Goal: Task Accomplishment & Management: Manage account settings

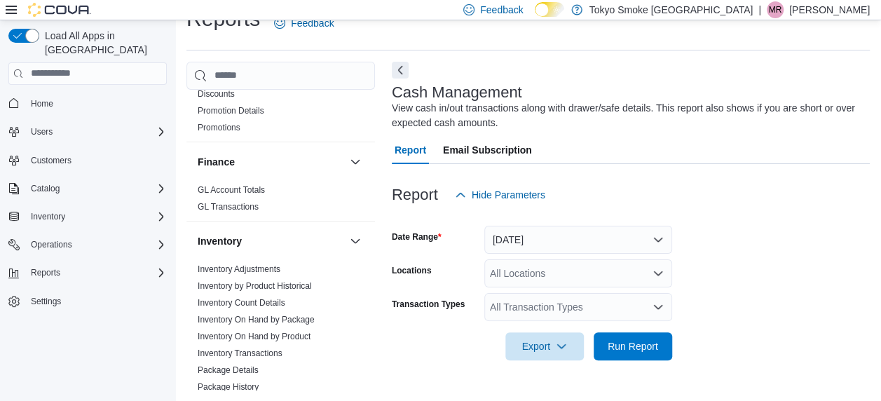
scroll to position [491, 0]
drag, startPoint x: 264, startPoint y: 252, endPoint x: 262, endPoint y: 242, distance: 10.0
click at [264, 263] on link "Inventory Adjustments" at bounding box center [239, 268] width 83 height 10
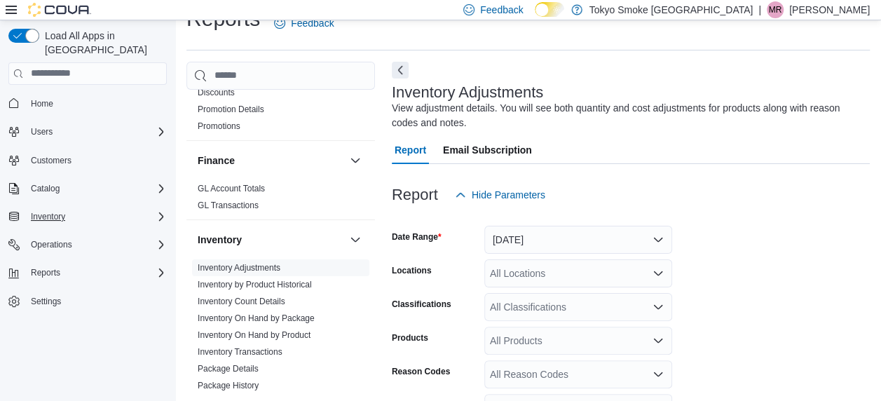
scroll to position [47, 0]
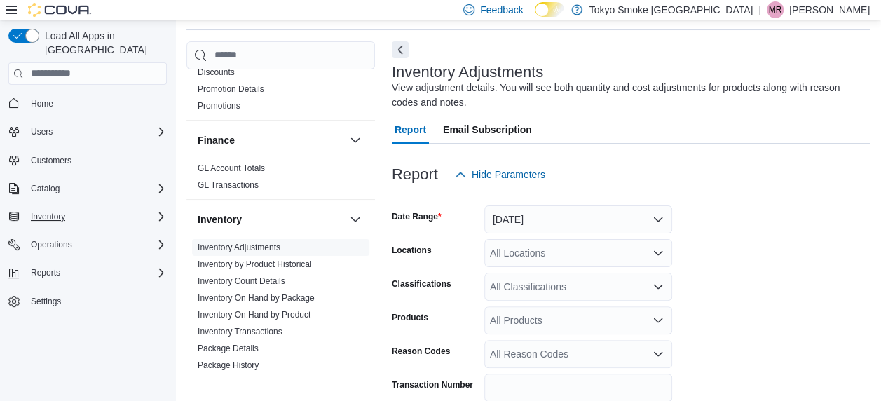
click at [161, 211] on icon "Complex example" at bounding box center [161, 216] width 11 height 11
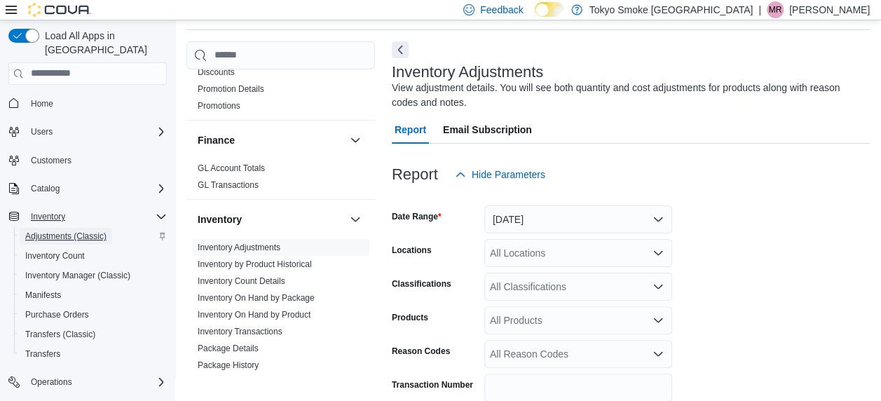
click at [89, 231] on span "Adjustments (Classic)" at bounding box center [65, 236] width 81 height 11
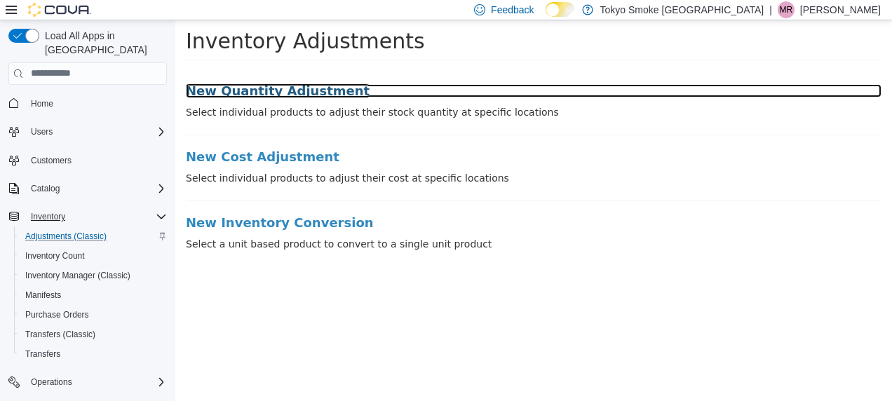
click at [289, 85] on h3 "New Quantity Adjustment" at bounding box center [533, 90] width 695 height 14
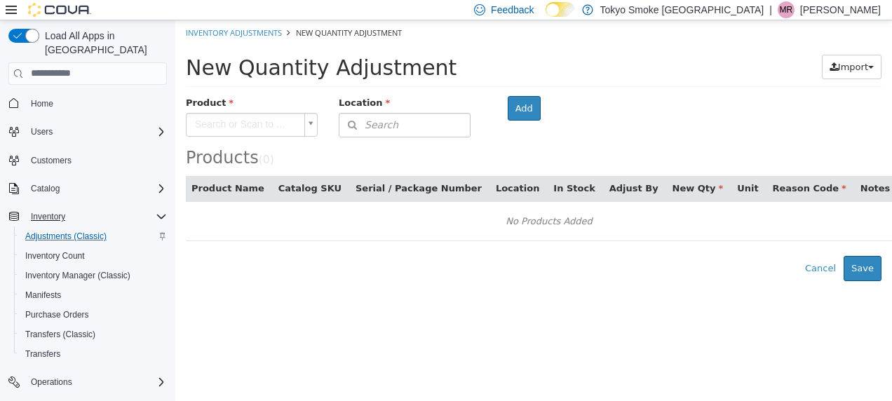
click at [260, 116] on body "× Inventory Adjustments New Quantity Adjustment New Quantity Adjustment Import …" at bounding box center [533, 150] width 716 height 261
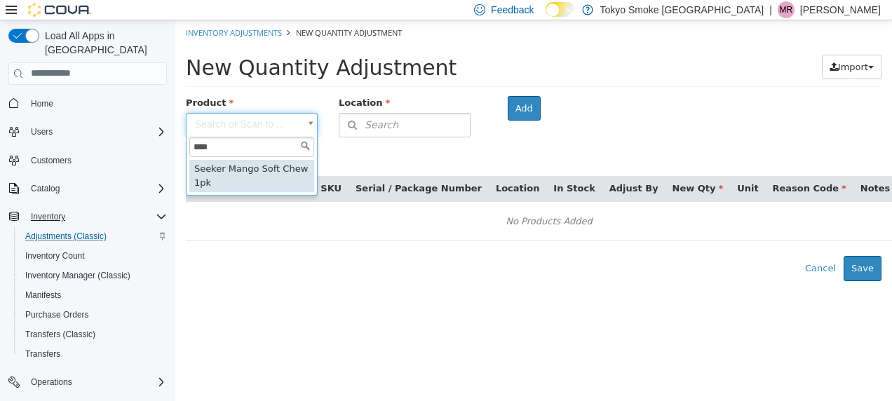
type input "****"
type input "**********"
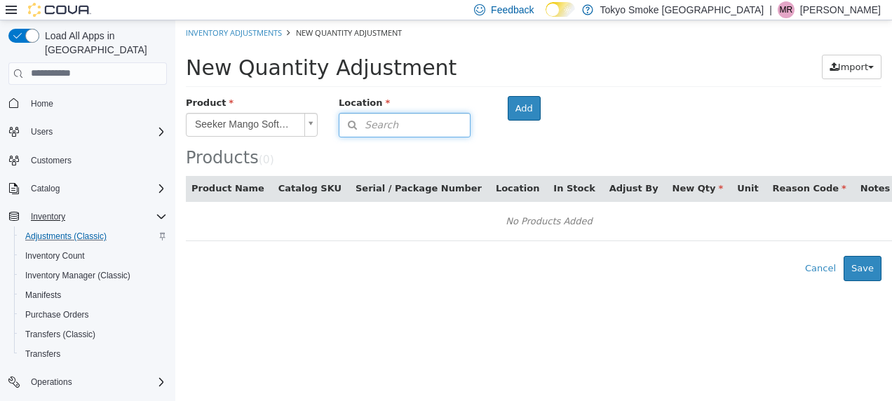
click at [429, 121] on button "Search" at bounding box center [405, 124] width 132 height 25
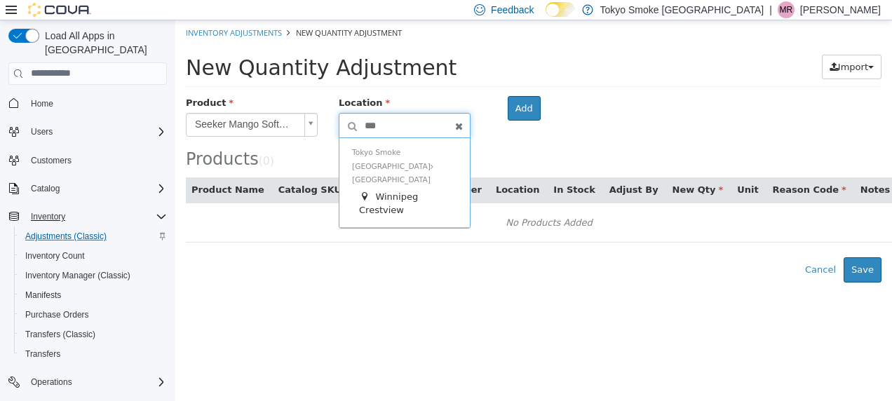
type input "***"
click at [461, 156] on div "[GEOGRAPHIC_DATA] Smoke [GEOGRAPHIC_DATA] [GEOGRAPHIC_DATA] [GEOGRAPHIC_DATA] […" at bounding box center [404, 182] width 130 height 90
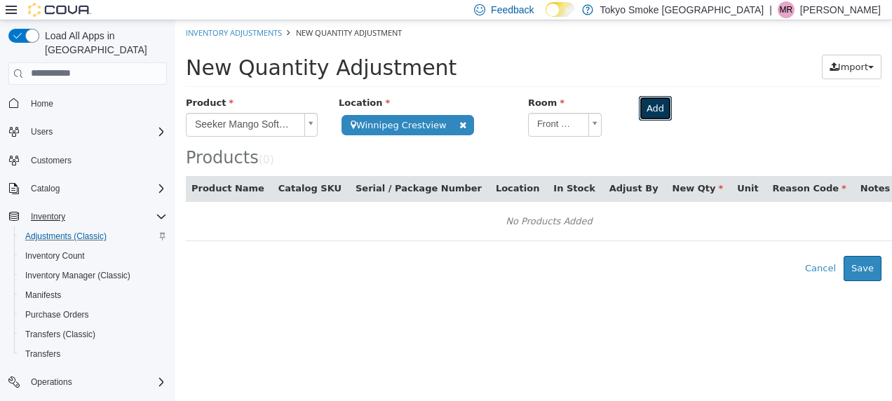
click at [638, 103] on button "Add" at bounding box center [654, 107] width 33 height 25
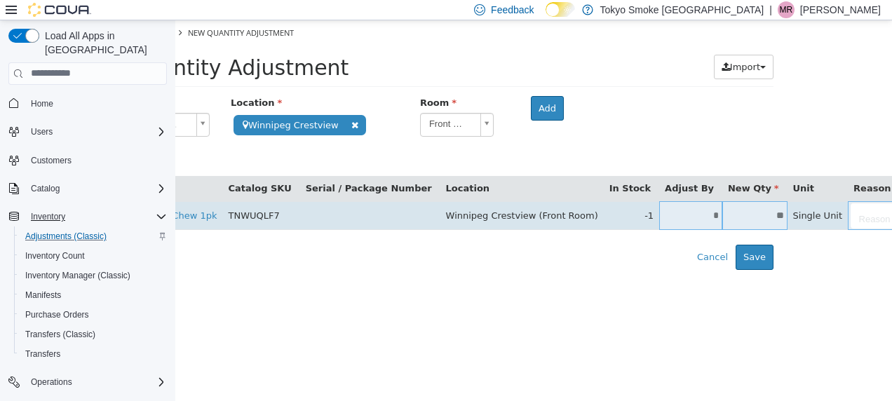
scroll to position [0, 114]
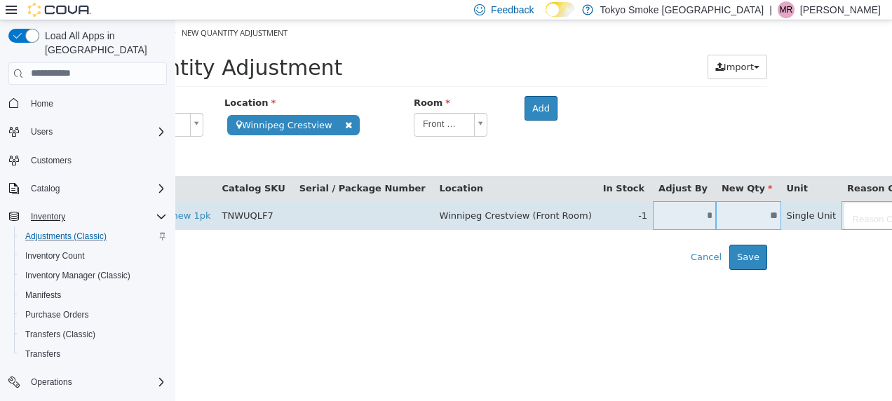
click at [653, 214] on input "*" at bounding box center [684, 215] width 63 height 11
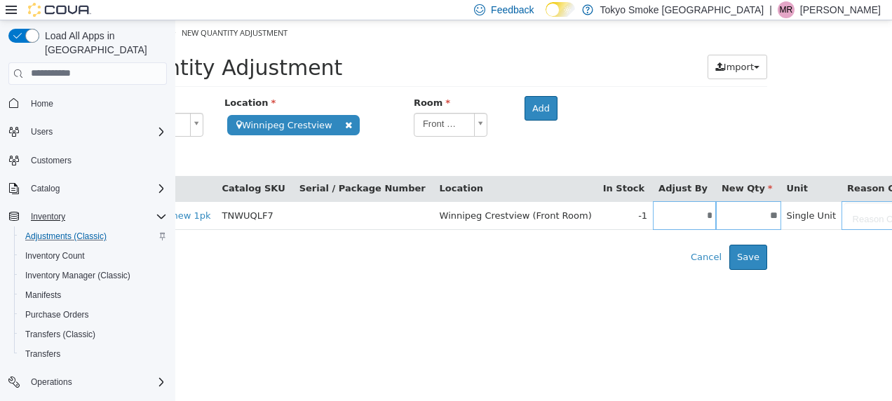
type input "*"
click at [634, 269] on html "**********" at bounding box center [419, 145] width 716 height 250
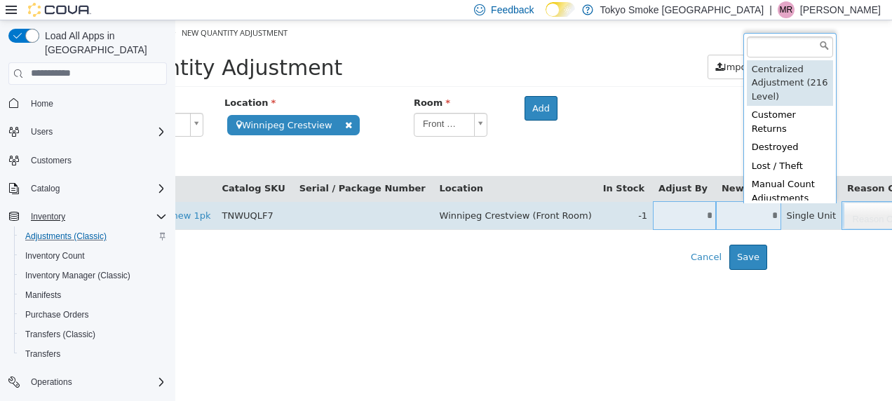
click at [777, 226] on body "**********" at bounding box center [419, 145] width 716 height 250
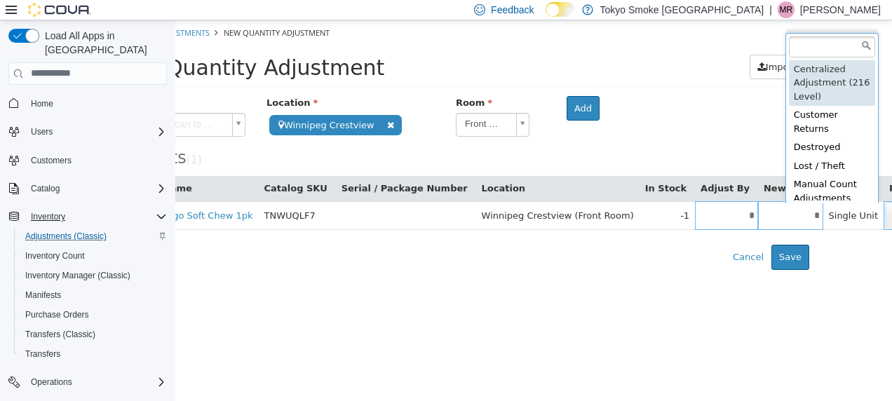
scroll to position [1, 0]
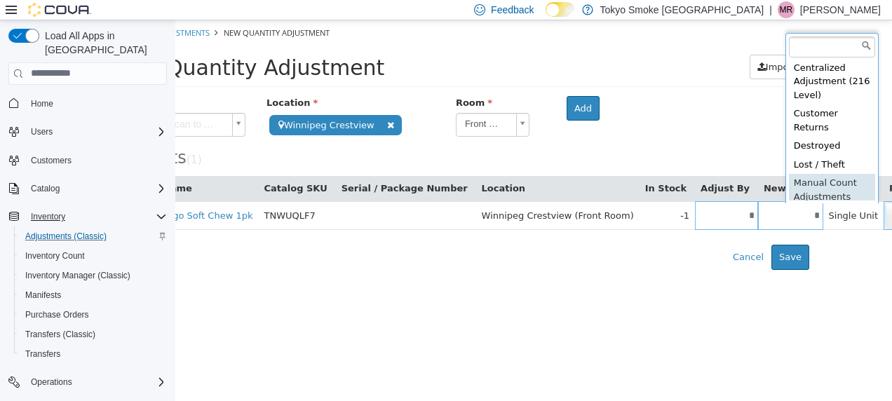
type input "**********"
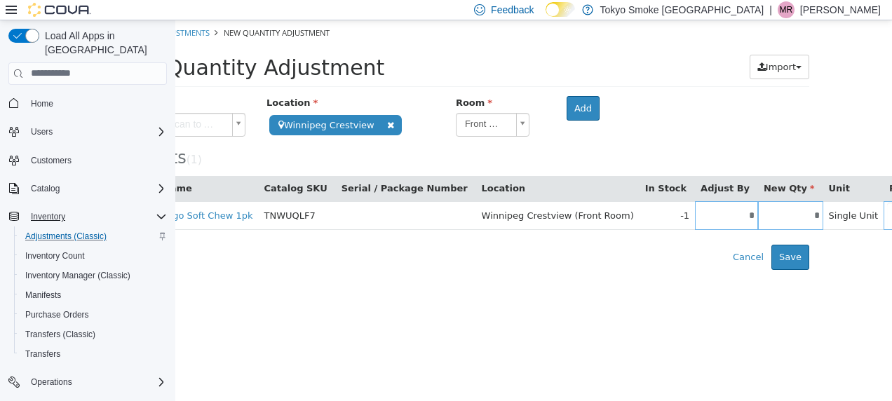
scroll to position [0, 170]
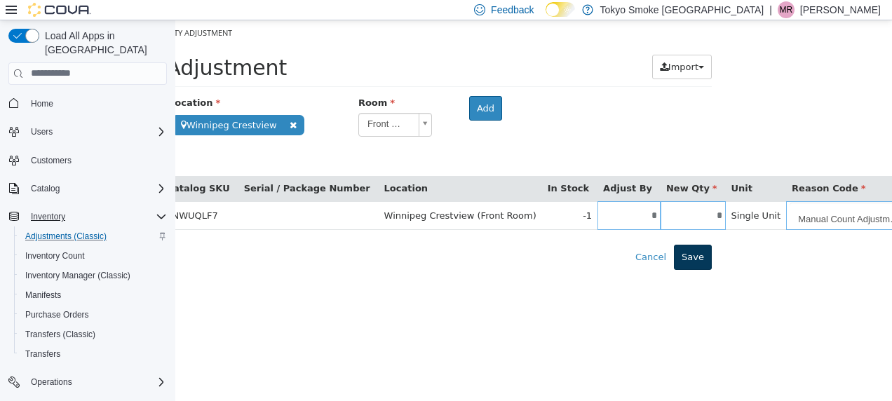
type input "**********"
click at [701, 259] on button "Save" at bounding box center [693, 256] width 38 height 25
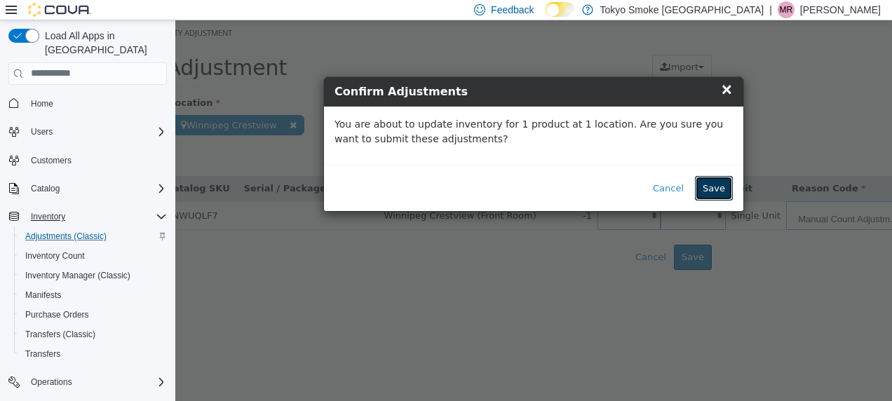
click at [712, 189] on button "Save" at bounding box center [714, 187] width 38 height 25
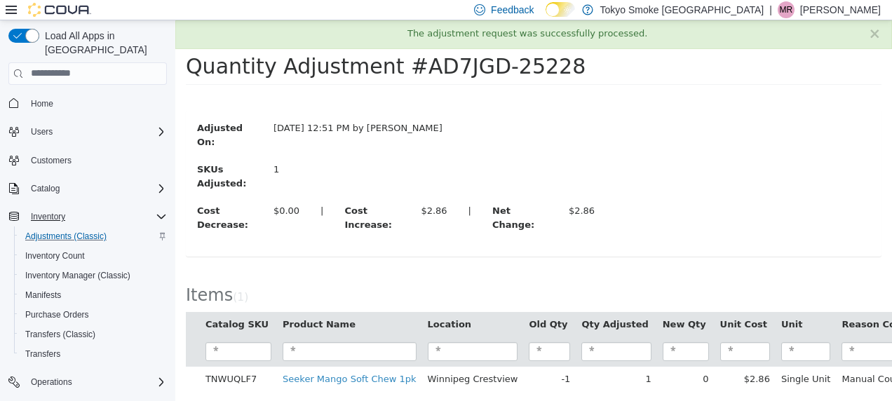
click at [76, 95] on span "Home" at bounding box center [96, 104] width 142 height 18
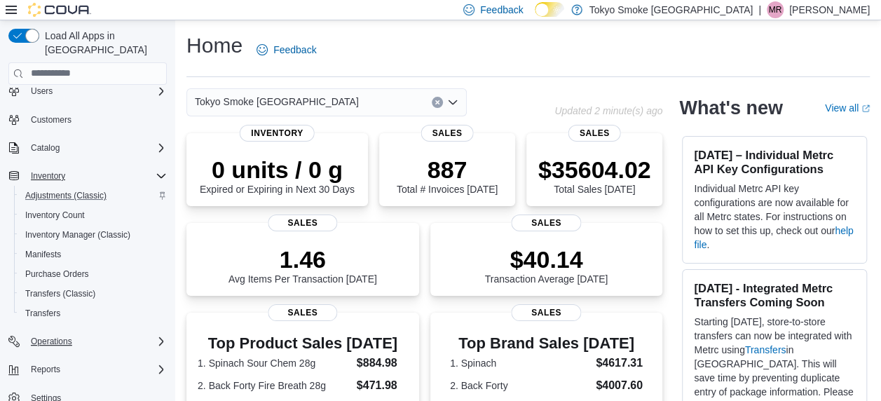
scroll to position [70, 0]
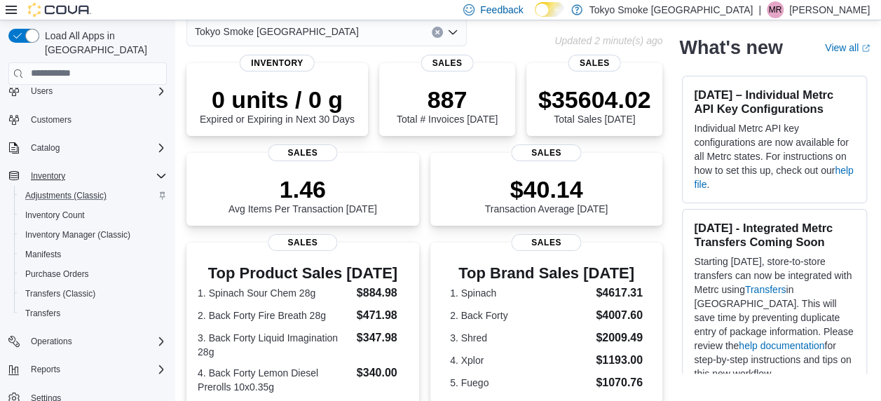
click at [57, 367] on div "Reports" at bounding box center [87, 369] width 158 height 25
click at [57, 364] on span "Reports" at bounding box center [45, 369] width 29 height 11
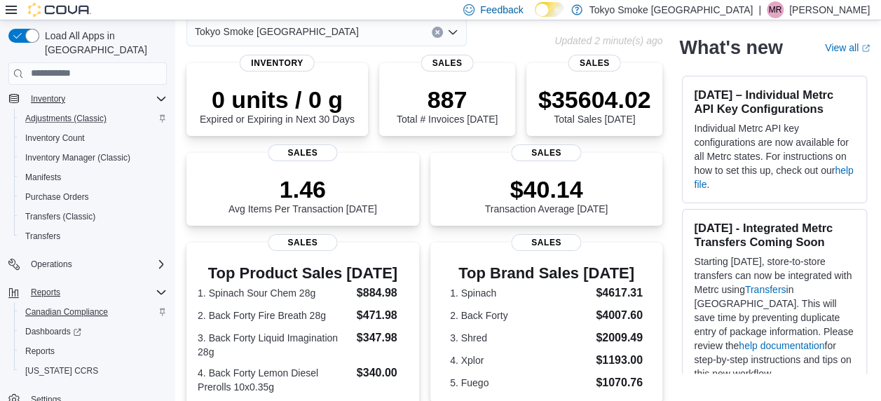
scroll to position [119, 0]
click at [45, 344] on span "Reports" at bounding box center [39, 349] width 29 height 11
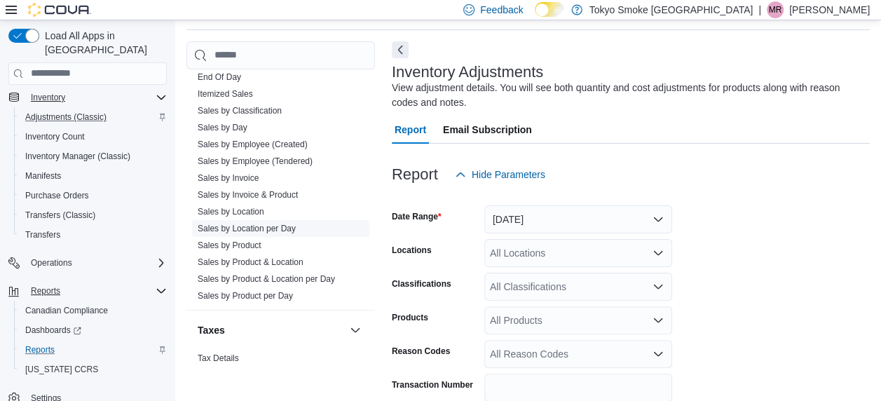
scroll to position [1051, 0]
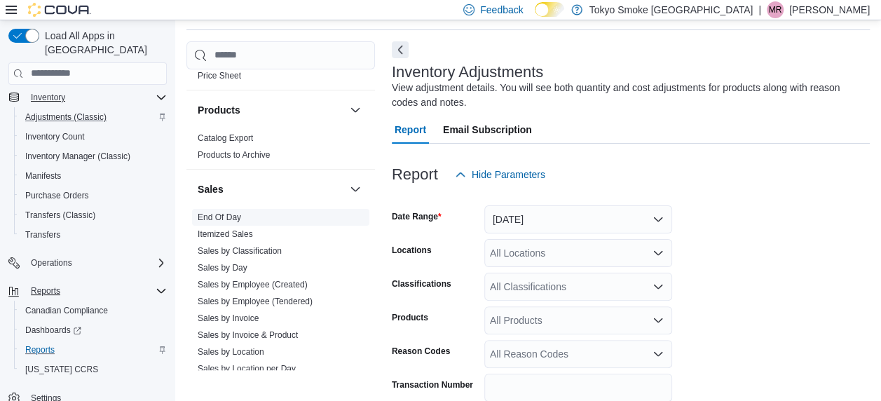
click at [223, 212] on link "End Of Day" at bounding box center [219, 217] width 43 height 10
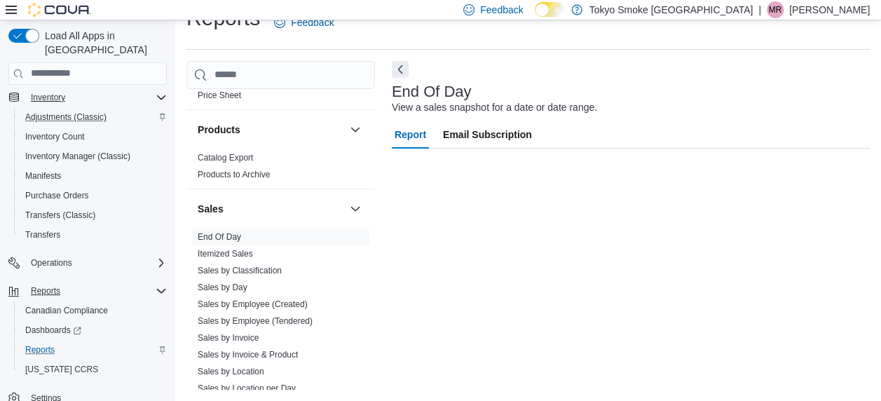
scroll to position [27, 0]
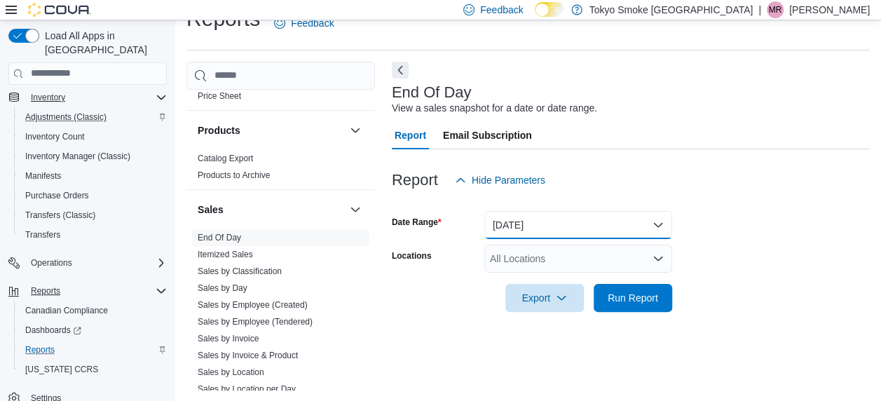
click at [592, 231] on button "[DATE]" at bounding box center [578, 225] width 188 height 28
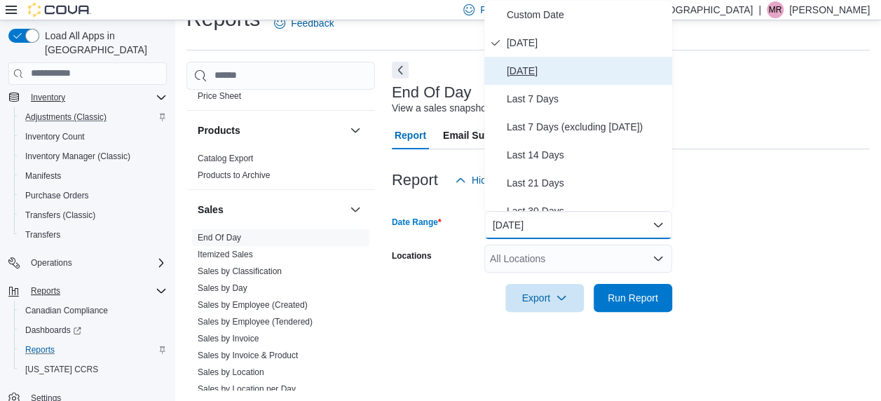
click at [557, 64] on span "[DATE]" at bounding box center [587, 70] width 160 height 17
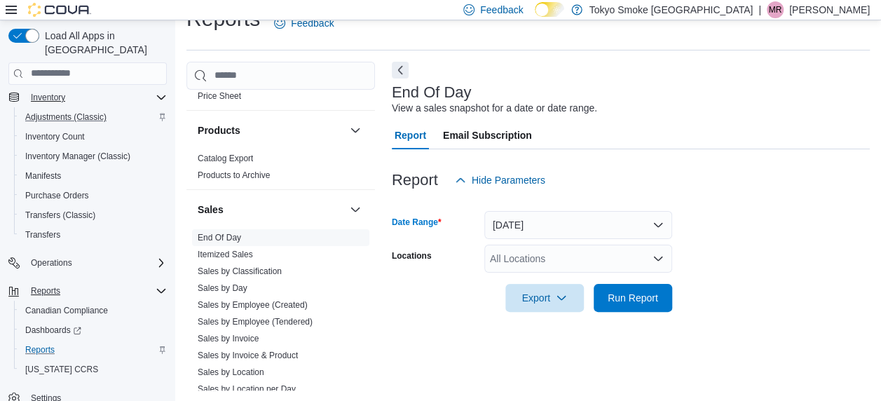
click at [569, 268] on div "All Locations" at bounding box center [578, 259] width 188 height 28
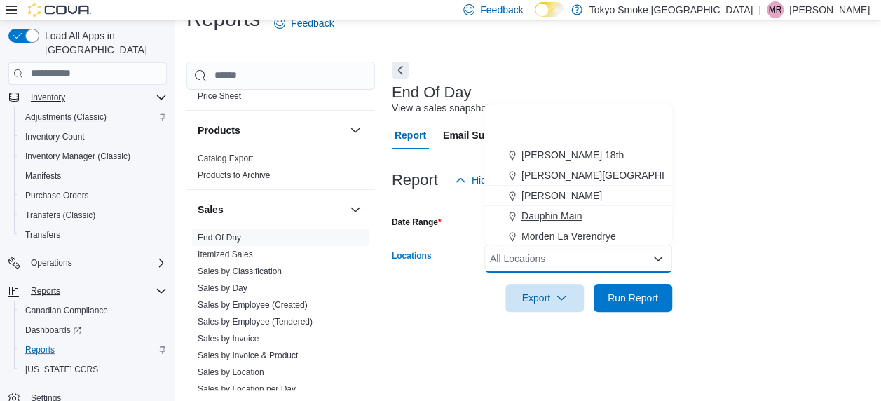
scroll to position [140, 0]
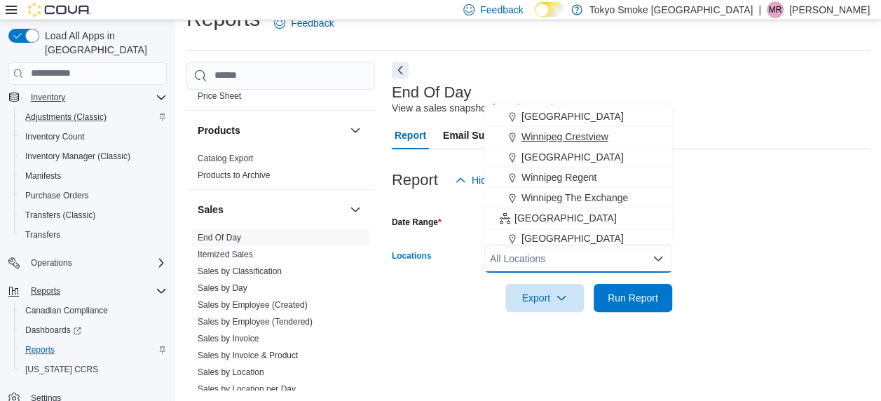
click at [593, 140] on span "Winnipeg Crestview" at bounding box center [564, 137] width 87 height 14
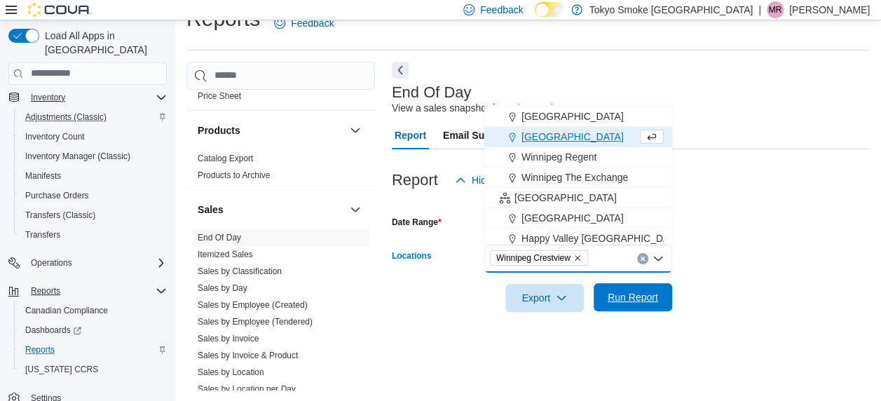
click at [635, 288] on span "Run Report" at bounding box center [633, 297] width 62 height 28
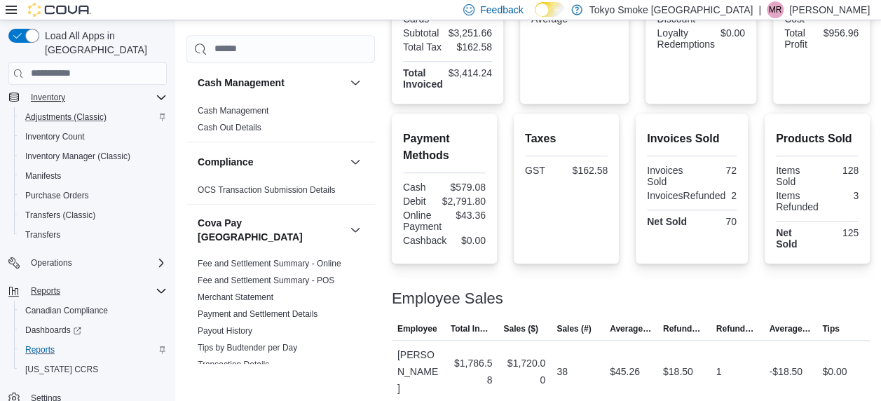
drag, startPoint x: 254, startPoint y: 108, endPoint x: 716, endPoint y: 230, distance: 477.7
click at [254, 108] on link "Cash Management" at bounding box center [233, 111] width 71 height 10
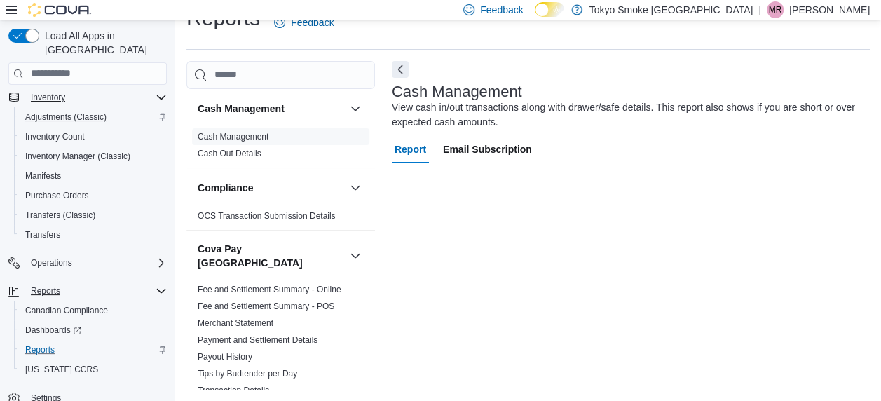
scroll to position [27, 0]
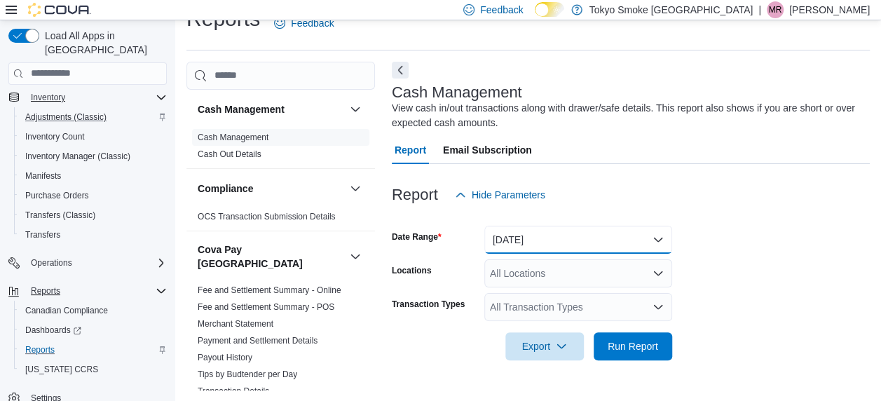
click at [589, 241] on button "[DATE]" at bounding box center [578, 240] width 188 height 28
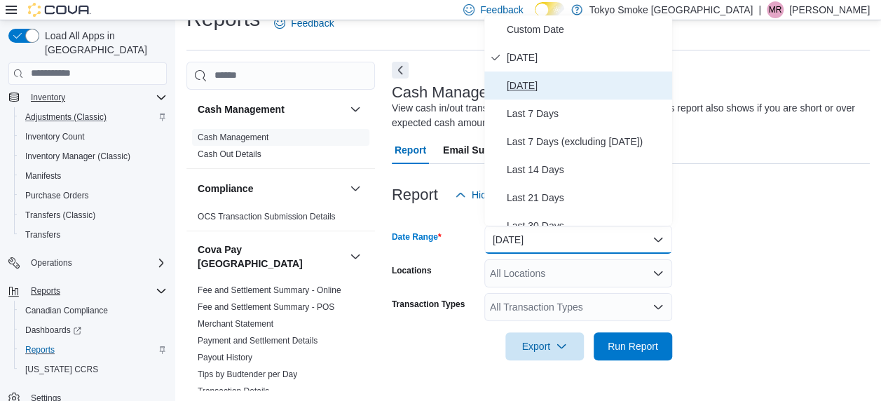
click at [533, 86] on span "[DATE]" at bounding box center [587, 85] width 160 height 17
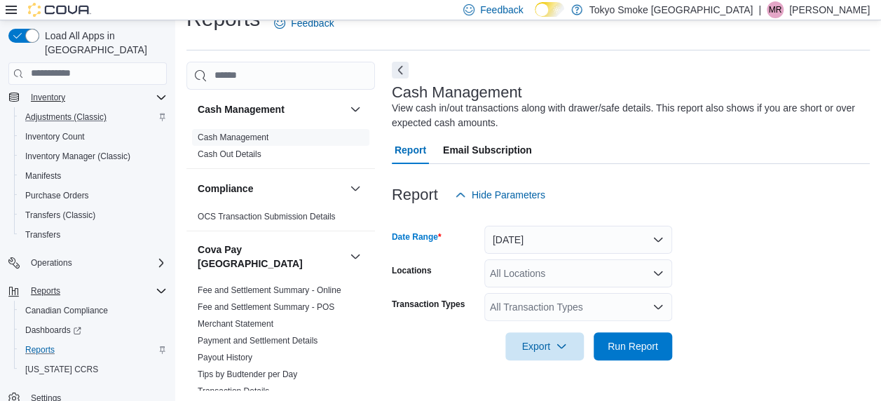
click at [563, 270] on div "All Locations" at bounding box center [578, 273] width 188 height 28
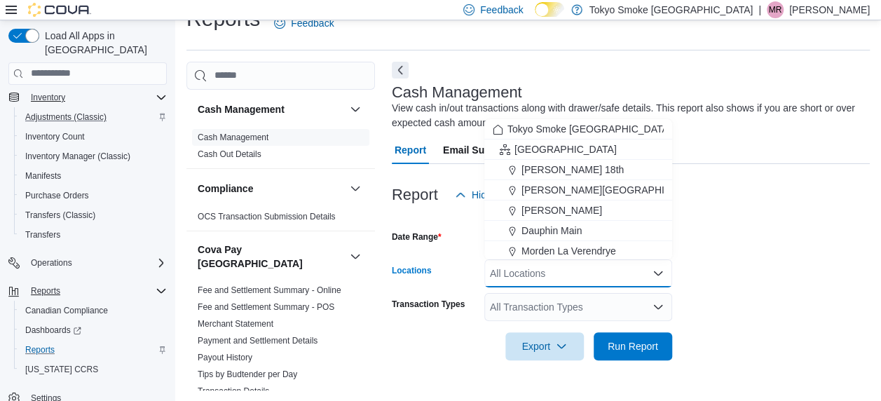
scroll to position [140, 0]
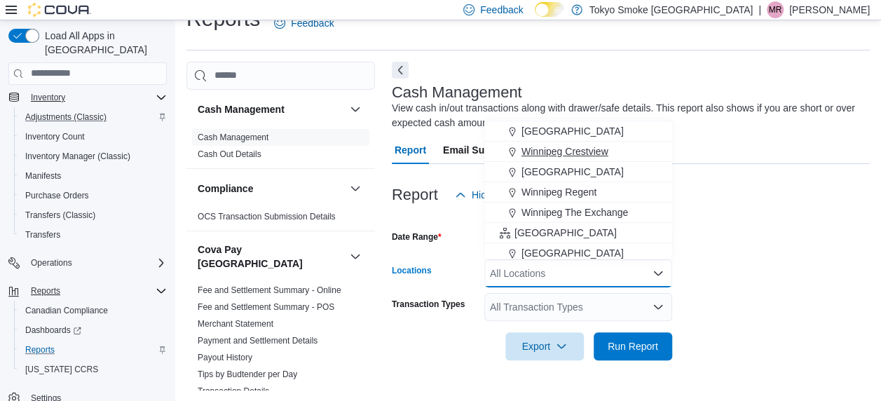
click at [599, 151] on span "Winnipeg Crestview" at bounding box center [564, 151] width 87 height 14
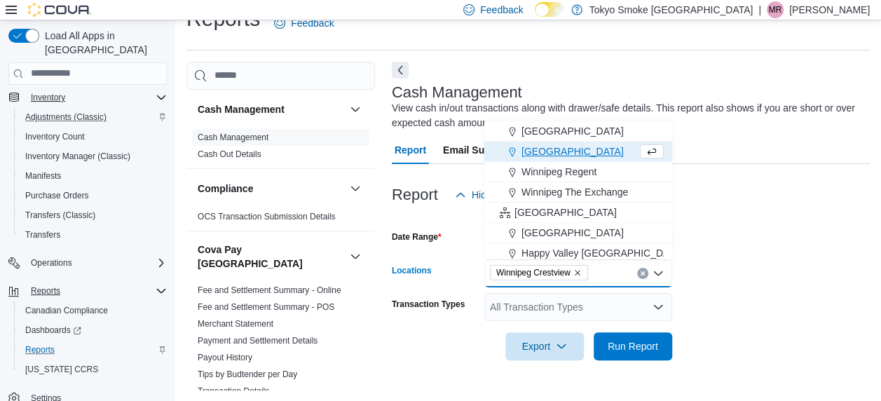
click at [591, 297] on div "All Transaction Types" at bounding box center [578, 307] width 188 height 28
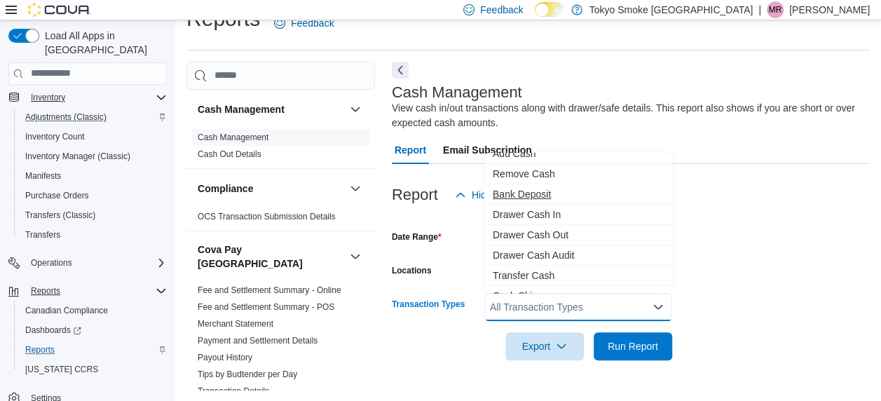
click at [532, 191] on span "Bank Deposit" at bounding box center [578, 194] width 171 height 14
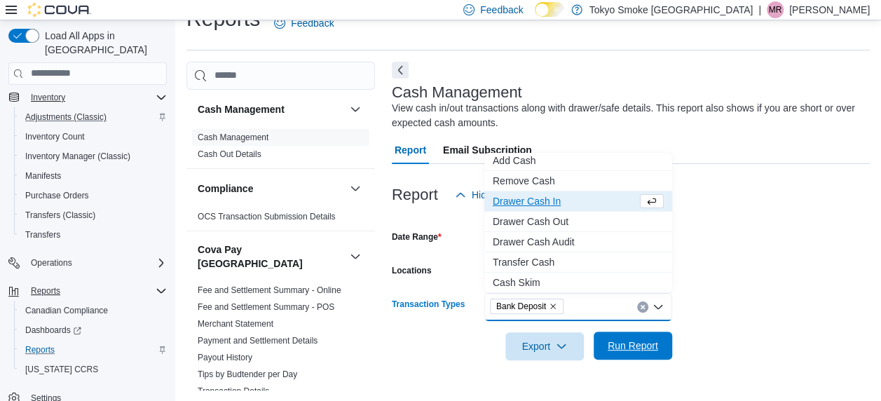
click at [631, 343] on span "Run Report" at bounding box center [633, 346] width 50 height 14
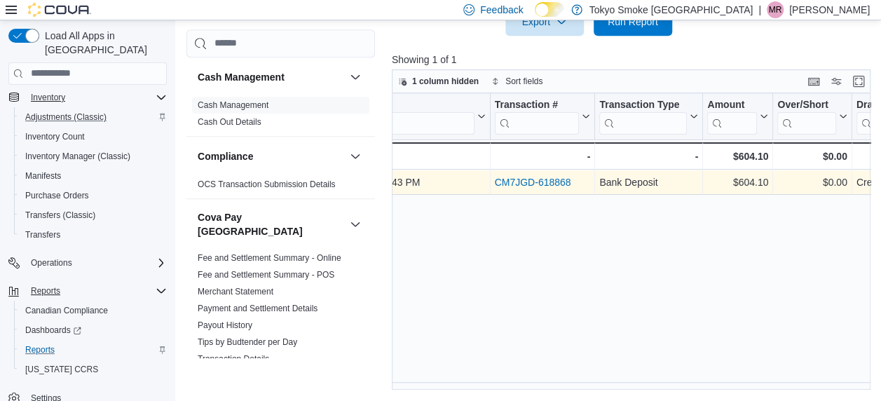
scroll to position [141, 0]
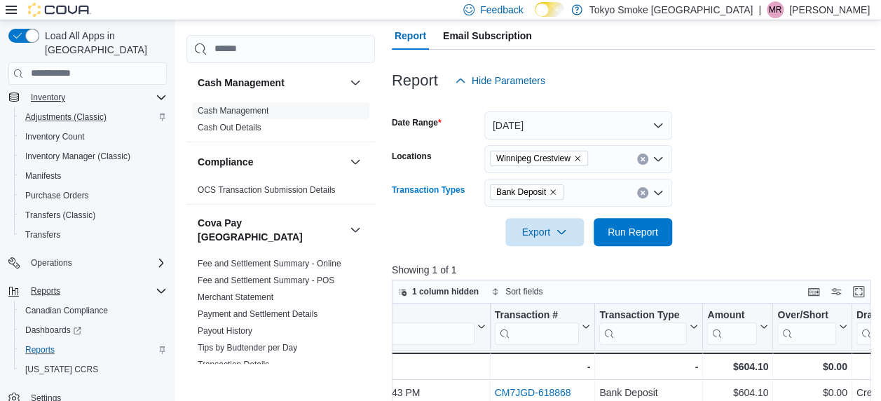
click at [553, 196] on span "Bank Deposit" at bounding box center [526, 192] width 61 height 14
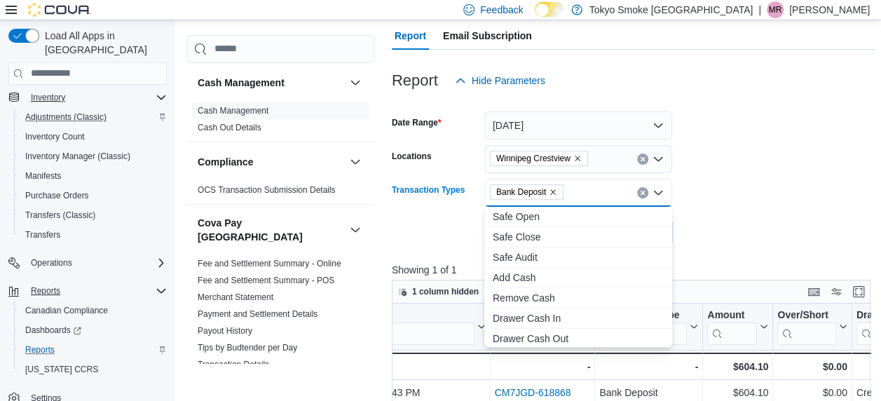
click at [556, 189] on icon "Remove Bank Deposit from selection in this group" at bounding box center [553, 192] width 8 height 8
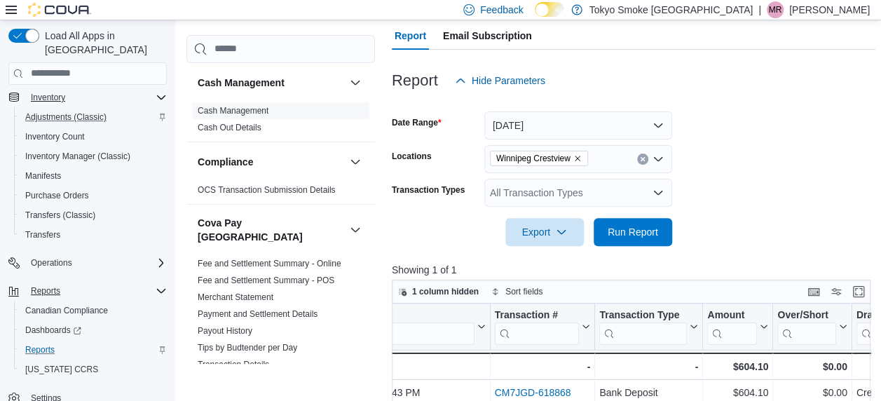
click at [727, 179] on form "Date Range [DATE] Locations [GEOGRAPHIC_DATA] Crestview Transaction Types All T…" at bounding box center [634, 170] width 484 height 151
click at [650, 230] on span "Run Report" at bounding box center [633, 231] width 50 height 14
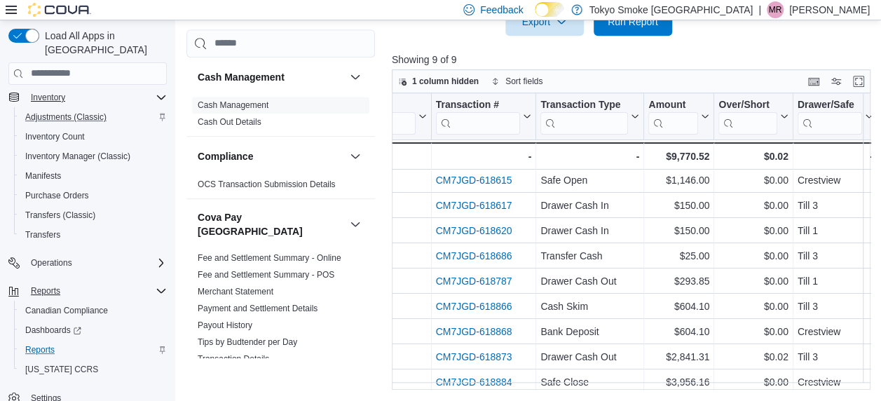
scroll to position [0, 125]
